Goal: Task Accomplishment & Management: Manage account settings

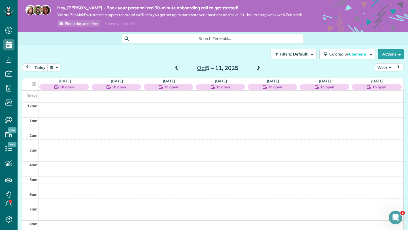
scroll to position [103, 0]
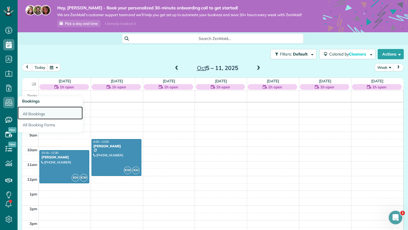
click at [40, 115] on link "All Bookings" at bounding box center [50, 112] width 65 height 13
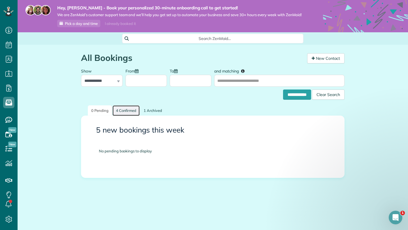
click at [126, 109] on link "4 Confirmed" at bounding box center [125, 110] width 27 height 10
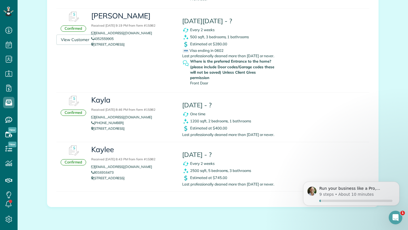
scroll to position [216, 0]
click at [192, 152] on h4 "Tomorrow - ?" at bounding box center [234, 155] width 105 height 7
click at [75, 160] on div "Confirmed" at bounding box center [73, 163] width 25 height 6
drag, startPoint x: 163, startPoint y: 149, endPoint x: 160, endPoint y: 149, distance: 3.1
click at [155, 158] on small "Received September 23, 2025 8:43 PM from form #15982" at bounding box center [123, 160] width 64 height 4
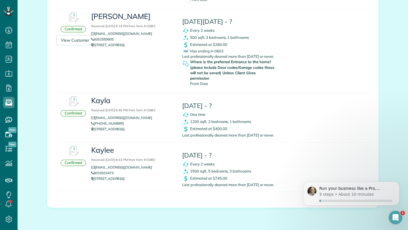
click at [212, 152] on h4 "Tomorrow - ?" at bounding box center [234, 155] width 105 height 7
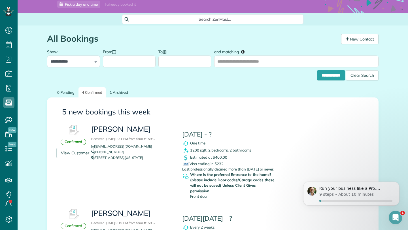
scroll to position [9, 0]
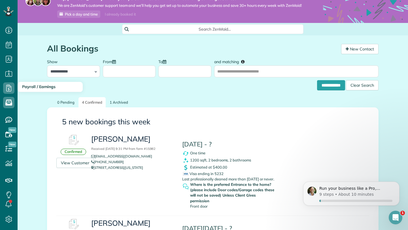
click at [28, 86] on span "Payroll / Earnings" at bounding box center [38, 86] width 33 height 5
click at [11, 89] on icon at bounding box center [8, 87] width 11 height 11
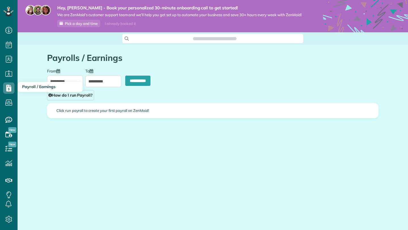
scroll to position [230, 18]
type input "**********"
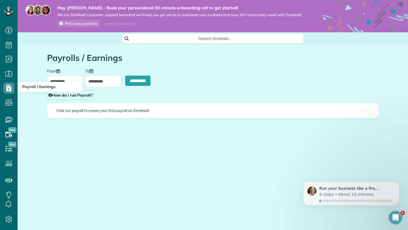
scroll to position [0, 0]
click at [341, 194] on p "About 10 minutes" at bounding box center [355, 194] width 35 height 6
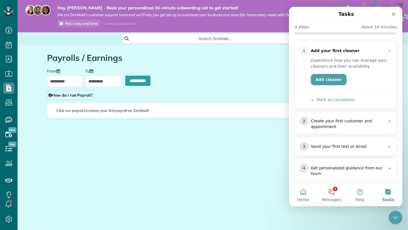
scroll to position [49, 0]
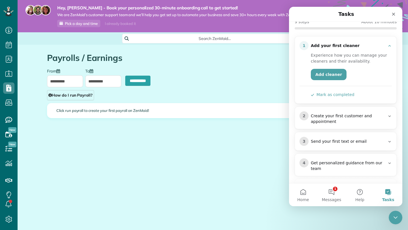
click at [328, 91] on div "Intercom messenger" at bounding box center [345, 89] width 92 height 6
click at [331, 99] on div "1 Add your first cleaner Experience how you can manage your cleaners and their …" at bounding box center [345, 70] width 101 height 67
click at [333, 95] on button "Mark as completed" at bounding box center [333, 95] width 44 height 6
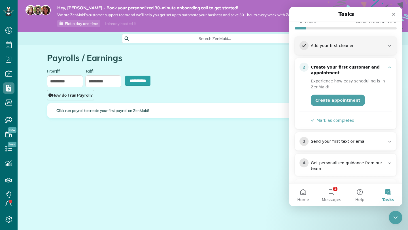
click at [338, 119] on button "Mark as completed" at bounding box center [333, 121] width 44 height 6
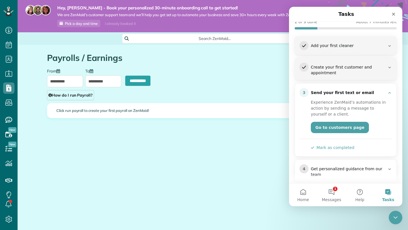
click at [329, 148] on button "Mark as completed" at bounding box center [333, 148] width 44 height 6
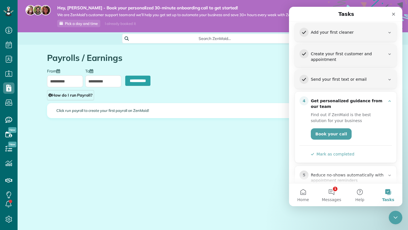
scroll to position [63, 0]
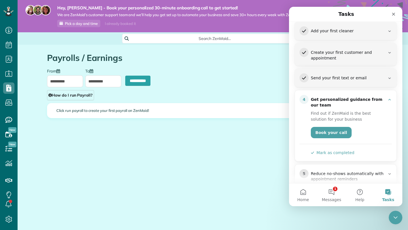
click at [329, 153] on button "Mark as completed" at bounding box center [333, 153] width 44 height 6
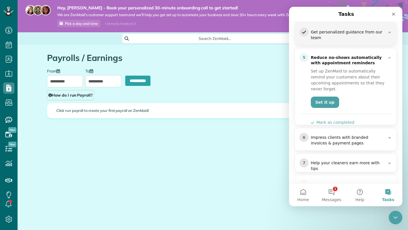
scroll to position [131, 0]
click at [339, 119] on button "Mark as completed" at bounding box center [333, 122] width 44 height 6
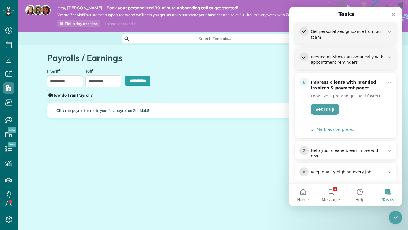
click at [330, 129] on button "Mark as completed" at bounding box center [333, 130] width 44 height 6
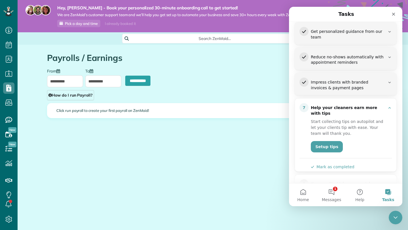
click at [330, 164] on button "Mark as completed" at bounding box center [333, 167] width 44 height 6
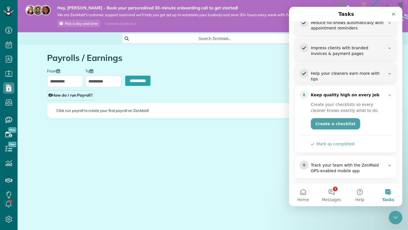
scroll to position [169, 0]
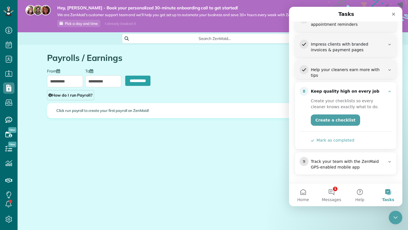
click at [335, 138] on button "Mark as completed" at bounding box center [333, 140] width 44 height 6
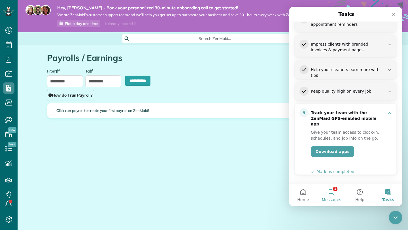
click at [332, 195] on button "1 Messages" at bounding box center [331, 195] width 28 height 23
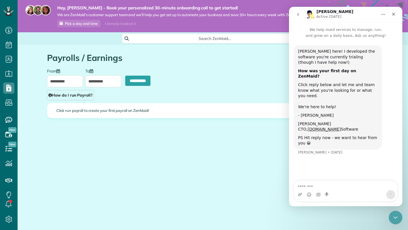
click at [210, 210] on main "**********" at bounding box center [213, 115] width 390 height 230
click at [392, 14] on icon "Close" at bounding box center [393, 14] width 5 height 5
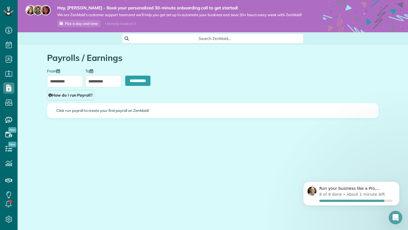
scroll to position [0, 0]
